Goal: Transaction & Acquisition: Purchase product/service

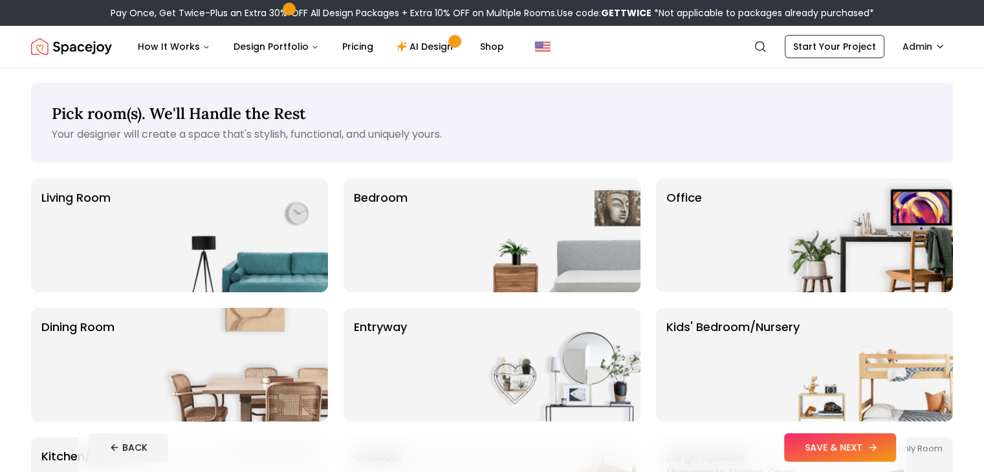
click at [887, 441] on button "SAVE & NEXT" at bounding box center [840, 447] width 112 height 28
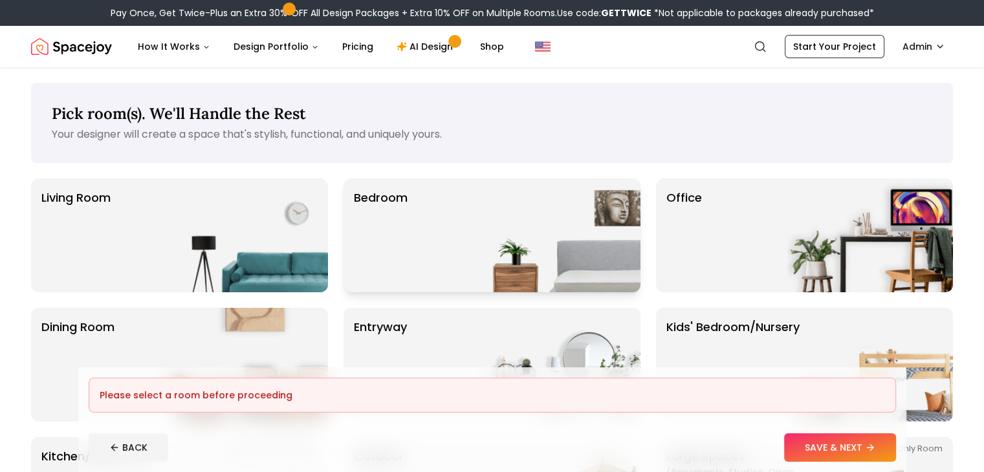
click at [453, 254] on div "Bedroom" at bounding box center [492, 236] width 297 height 114
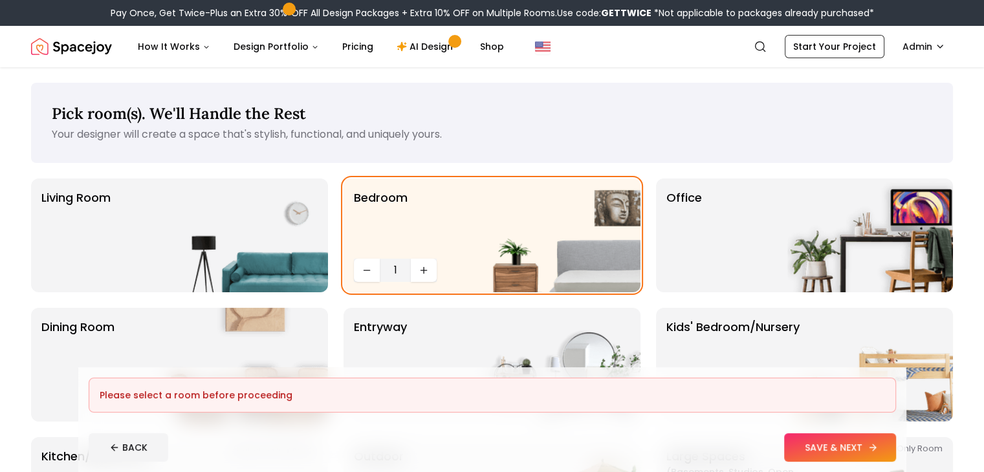
click at [895, 443] on button "SAVE & NEXT" at bounding box center [840, 447] width 112 height 28
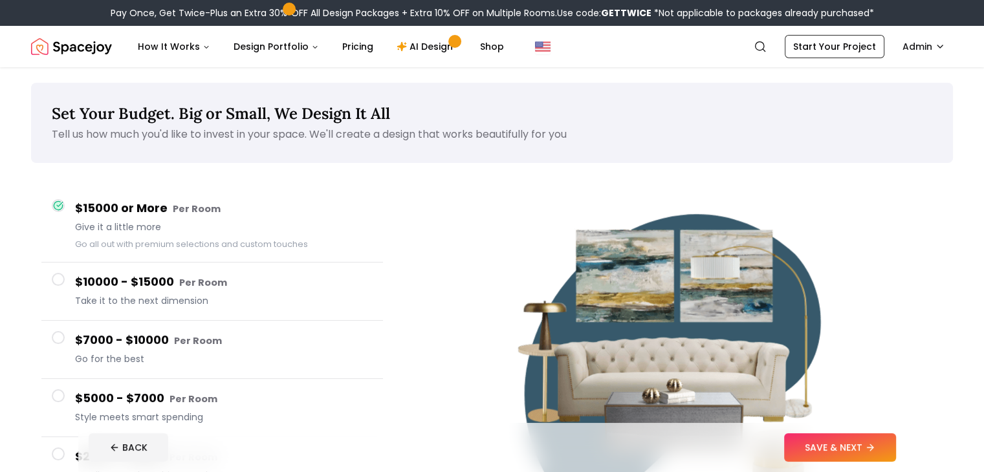
click at [895, 443] on button "SAVE & NEXT" at bounding box center [840, 447] width 112 height 28
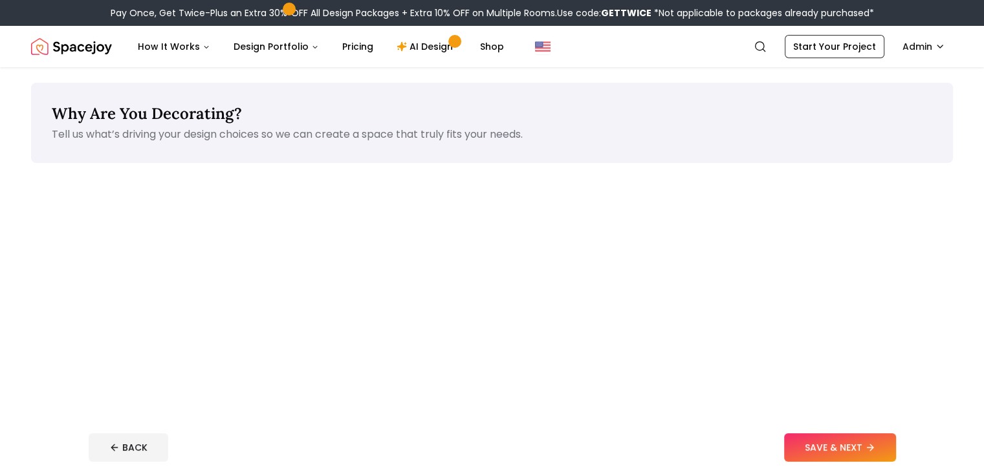
click at [895, 443] on button "SAVE & NEXT" at bounding box center [840, 447] width 112 height 28
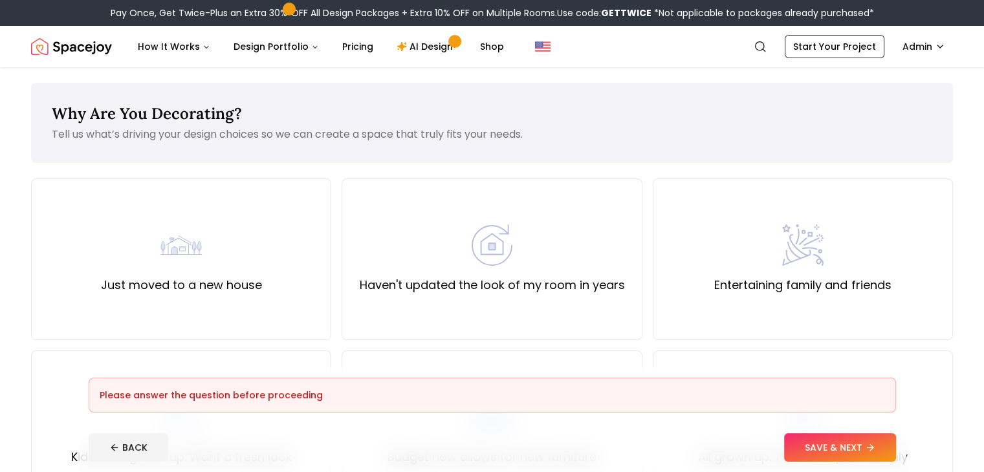
click at [895, 443] on button "SAVE & NEXT" at bounding box center [840, 447] width 112 height 28
click at [736, 321] on div "Entertaining family and friends" at bounding box center [803, 260] width 300 height 162
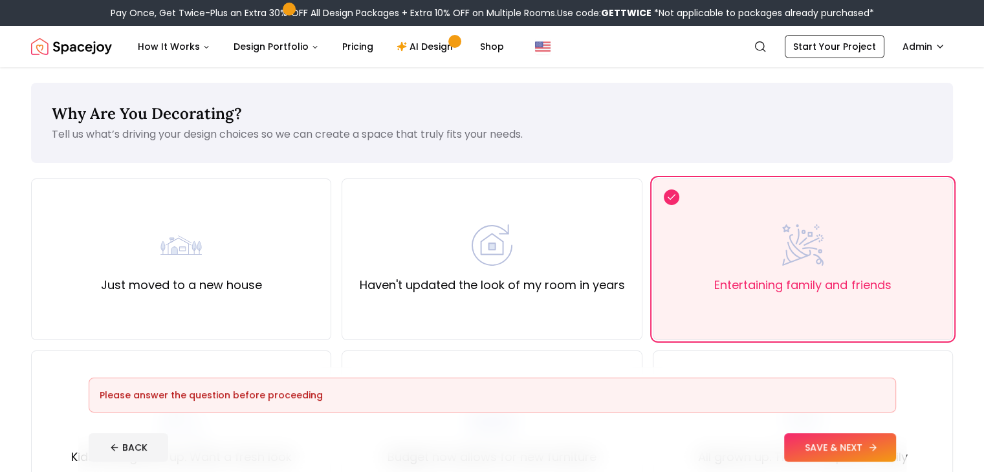
click at [881, 451] on button "SAVE & NEXT" at bounding box center [840, 447] width 112 height 28
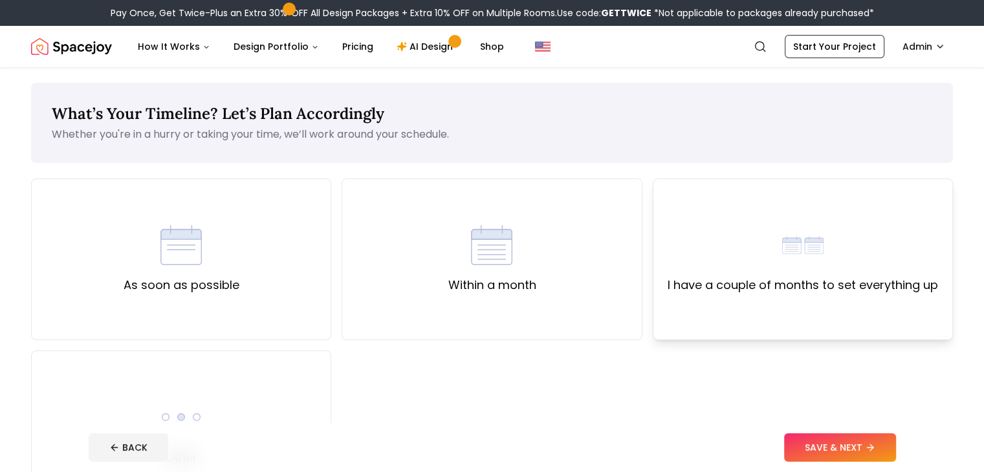
click at [862, 303] on div "I have a couple of months to set everything up" at bounding box center [803, 260] width 300 height 162
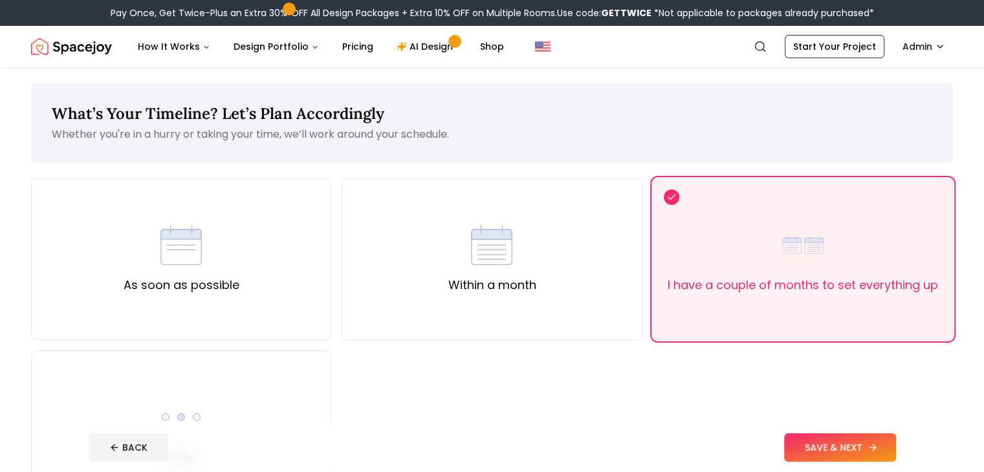
click at [896, 446] on button "SAVE & NEXT" at bounding box center [840, 447] width 112 height 28
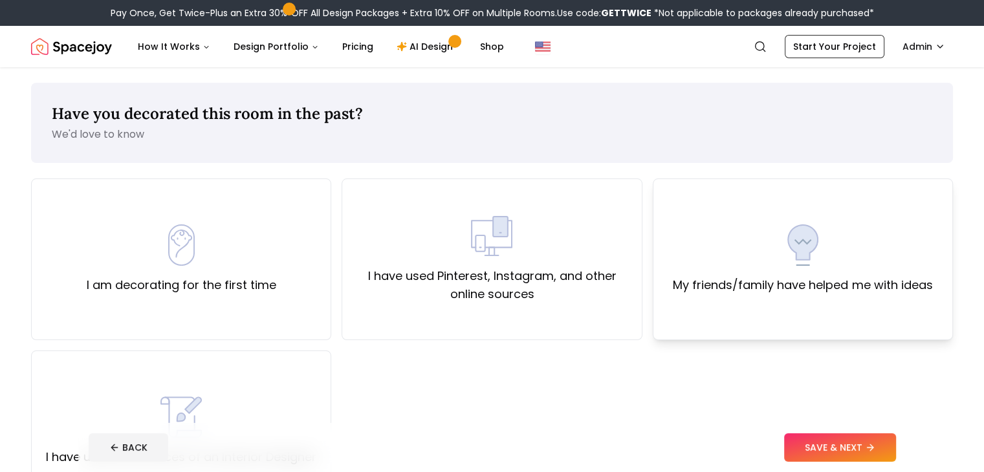
click at [855, 257] on div "My friends/family have helped me with ideas" at bounding box center [802, 259] width 259 height 70
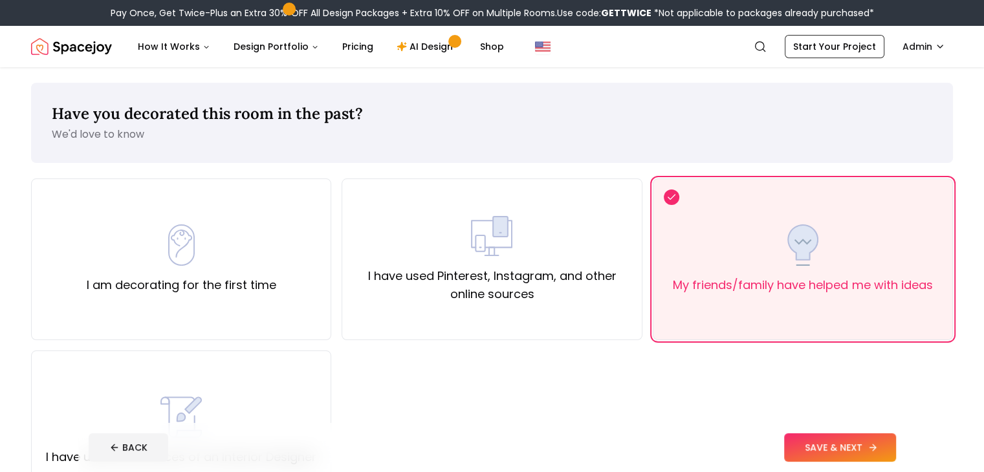
click at [896, 433] on button "SAVE & NEXT" at bounding box center [840, 447] width 112 height 28
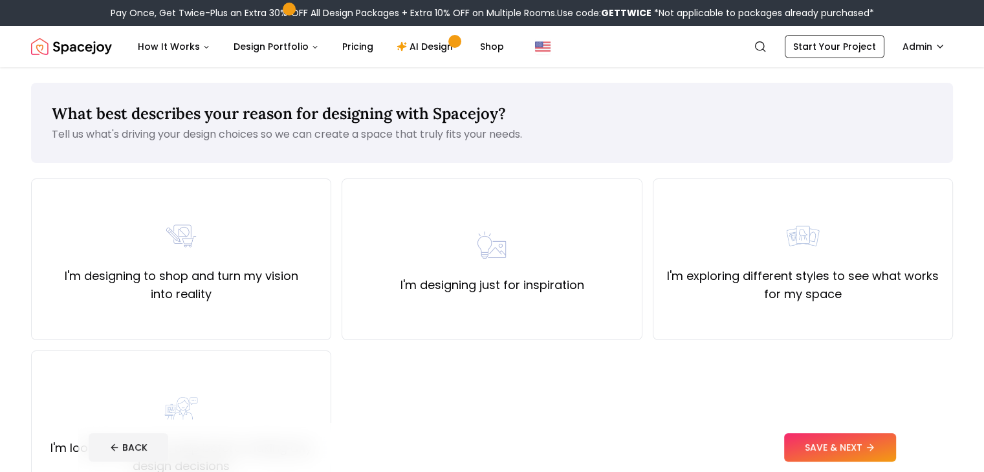
click at [868, 351] on div "I'm designing to shop and turn my vision into reality I'm designing just for in…" at bounding box center [492, 346] width 922 height 334
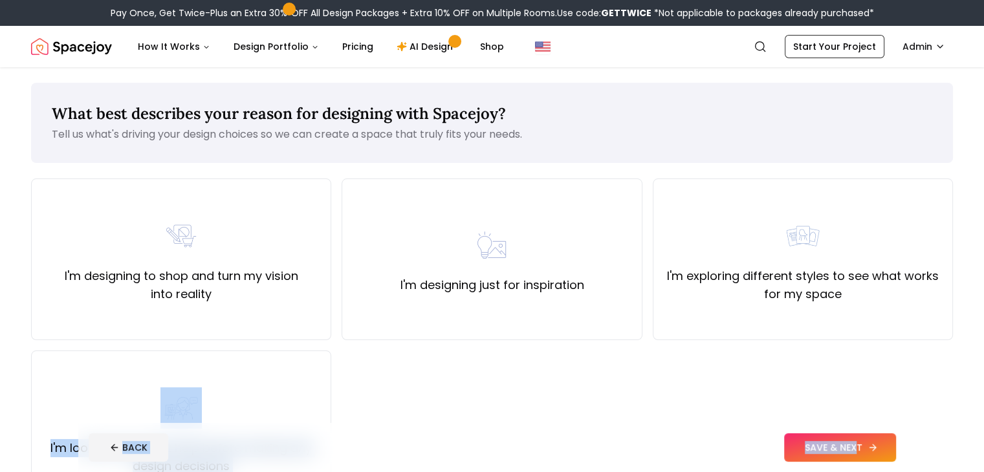
drag, startPoint x: 876, startPoint y: 336, endPoint x: 901, endPoint y: 442, distance: 109.1
click at [901, 442] on div "What best describes your reason for designing with Spacejoy? Tell us what's dri…" at bounding box center [492, 329] width 984 height 525
click at [896, 442] on button "SAVE & NEXT" at bounding box center [840, 447] width 112 height 28
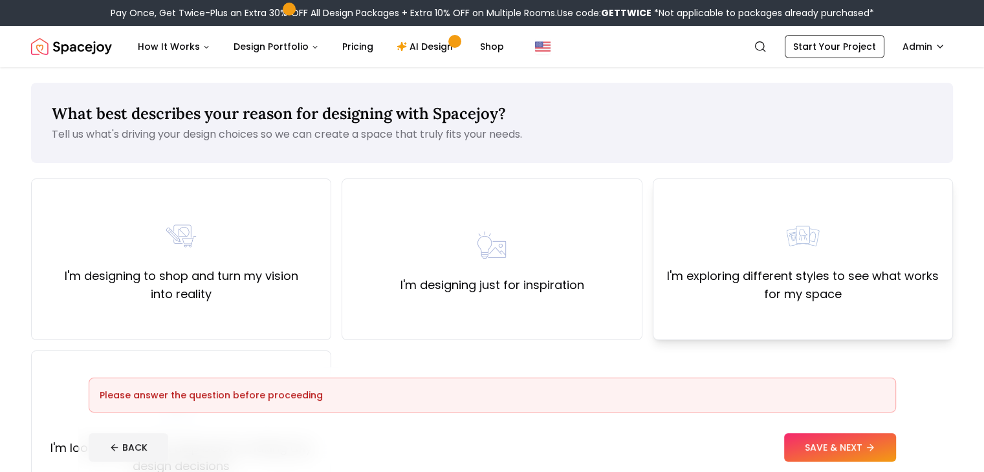
click at [903, 267] on div "I'm exploring different styles to see what works for my space" at bounding box center [803, 259] width 278 height 88
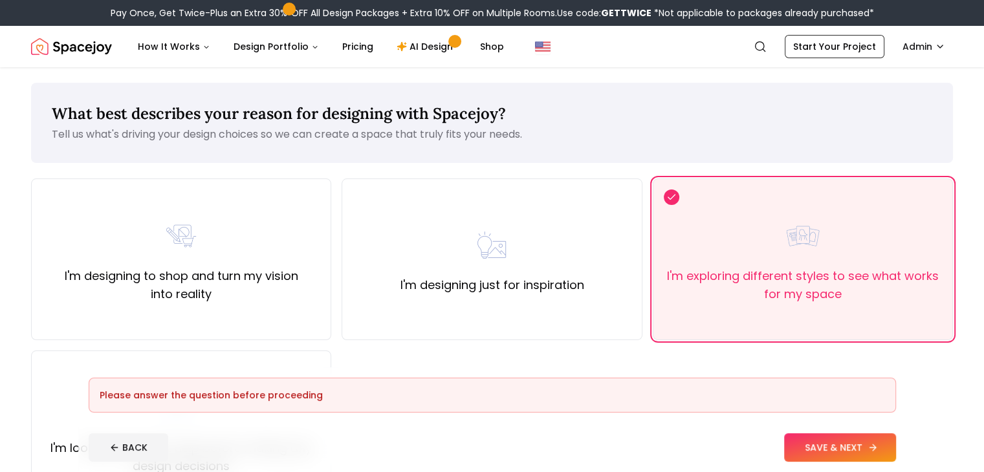
click at [896, 435] on button "SAVE & NEXT" at bounding box center [840, 447] width 112 height 28
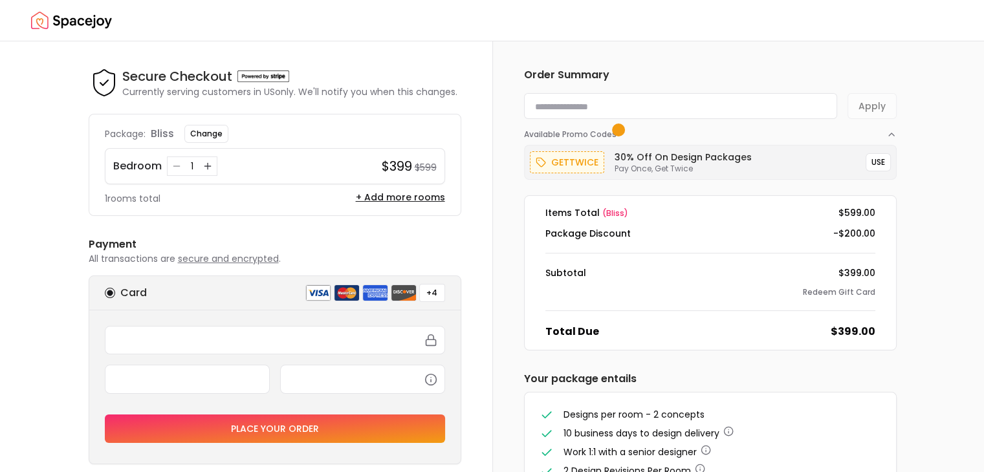
click at [678, 104] on input at bounding box center [680, 106] width 313 height 26
paste input "*********"
type input "*********"
click at [883, 107] on button "Apply" at bounding box center [871, 106] width 49 height 26
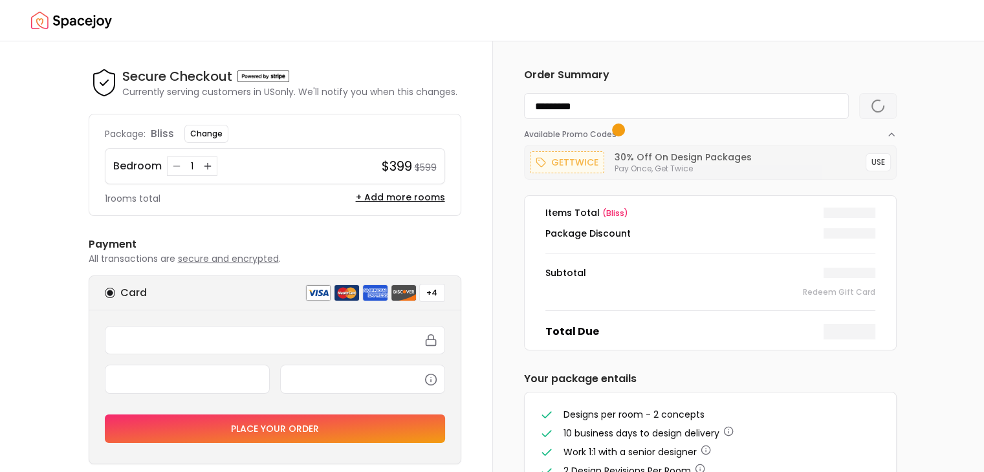
click at [883, 107] on form "*********" at bounding box center [710, 106] width 373 height 26
